Goal: Transaction & Acquisition: Book appointment/travel/reservation

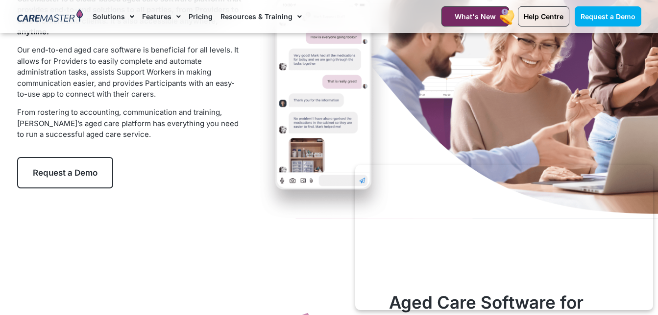
click at [67, 170] on span "Request a Demo" at bounding box center [65, 173] width 65 height 10
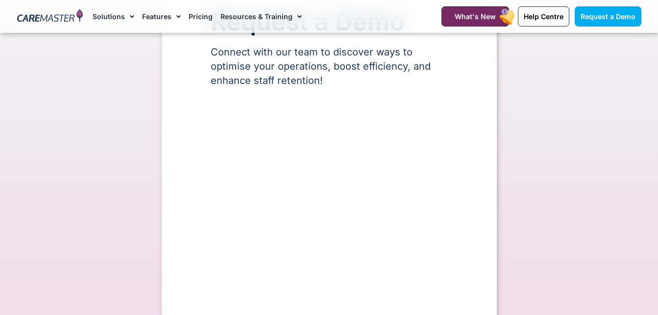
scroll to position [171, 0]
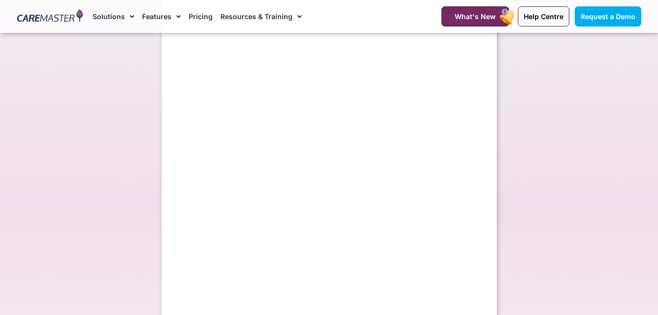
select select "**"
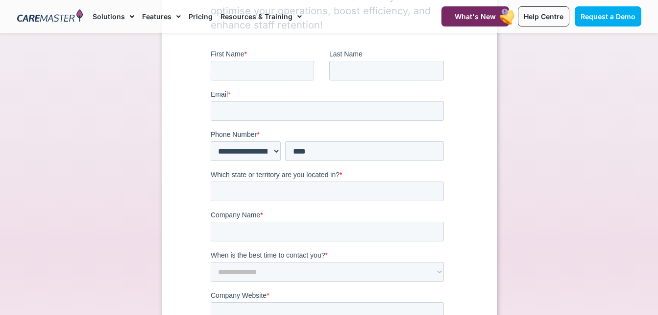
scroll to position [0, 0]
